Goal: Information Seeking & Learning: Learn about a topic

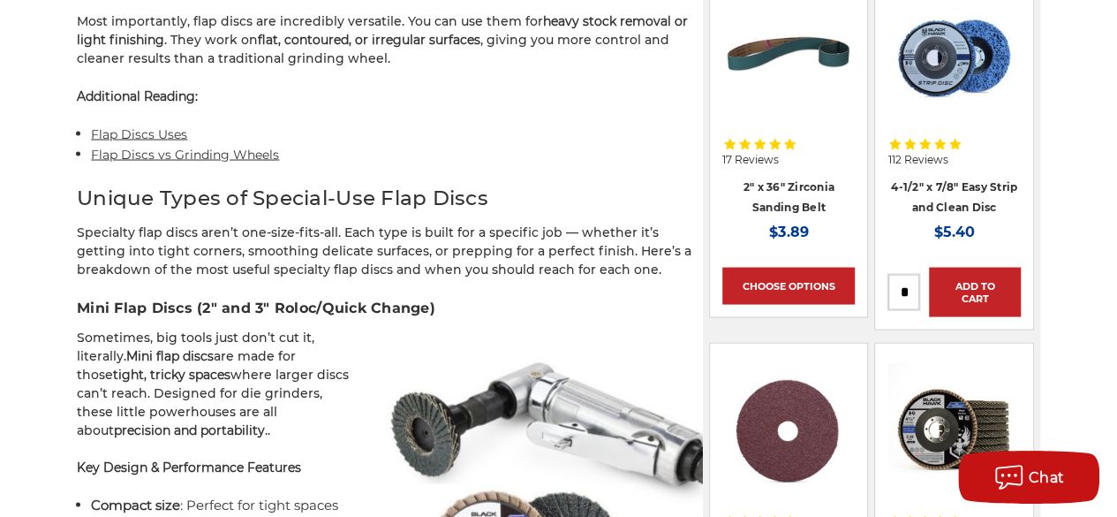
scroll to position [1590, 0]
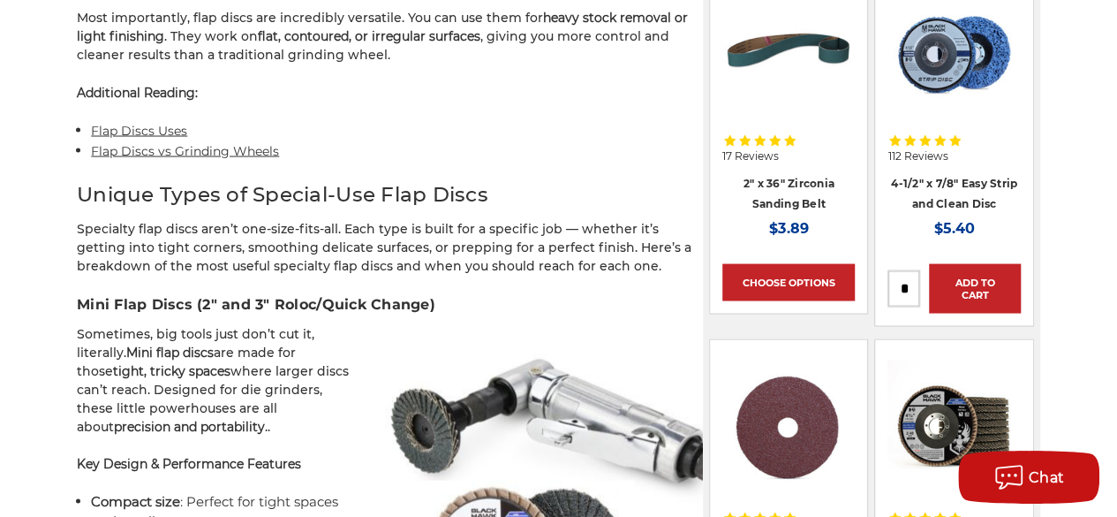
click at [121, 122] on link "Flap Discs Uses" at bounding box center [139, 130] width 96 height 16
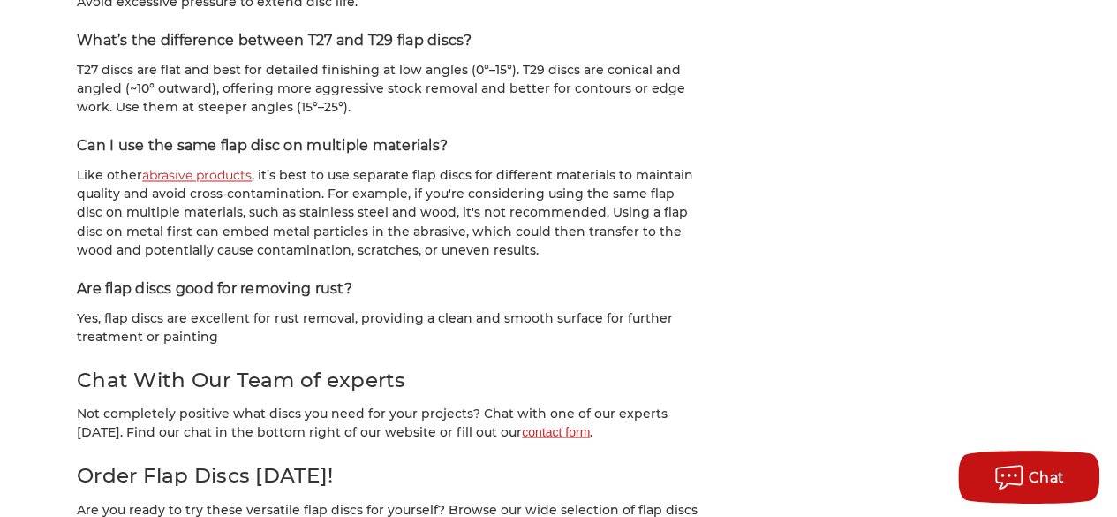
scroll to position [8075, 0]
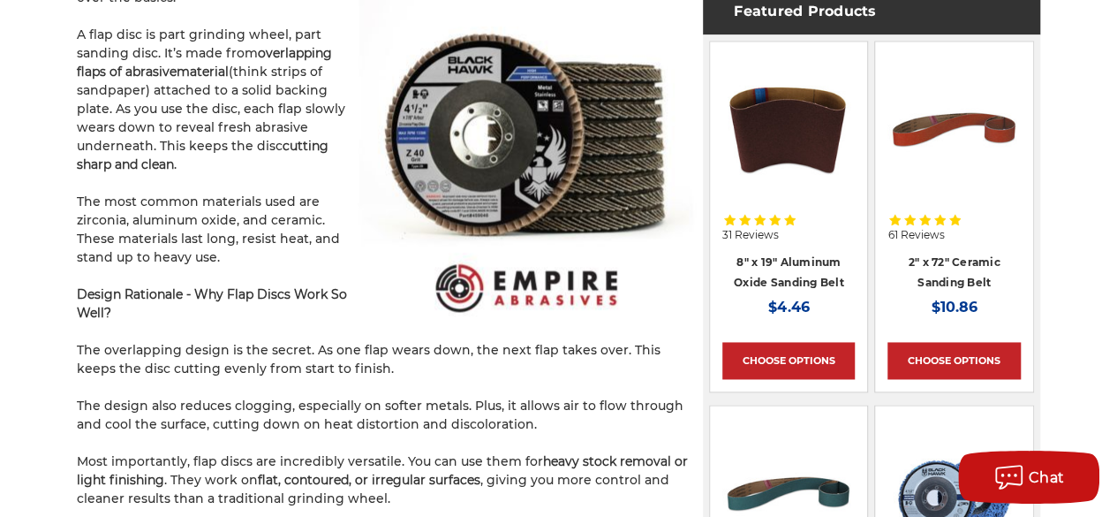
scroll to position [1235, 0]
